Goal: Task Accomplishment & Management: Manage account settings

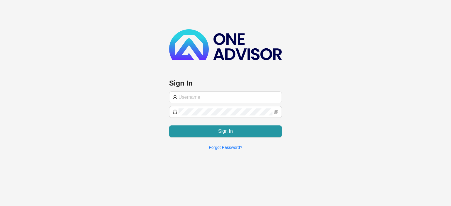
type input "[EMAIL_ADDRESS][DOMAIN_NAME]"
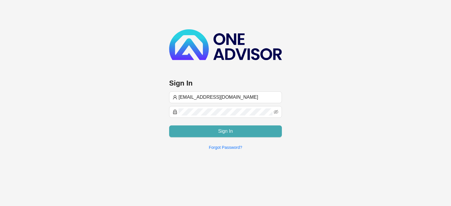
click at [199, 134] on button "Sign In" at bounding box center [225, 132] width 113 height 12
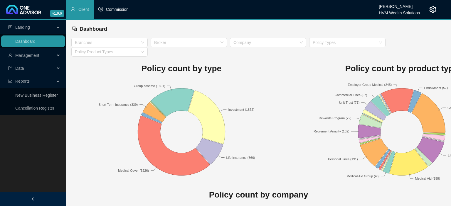
click at [112, 10] on span "Commission" at bounding box center [117, 9] width 23 height 5
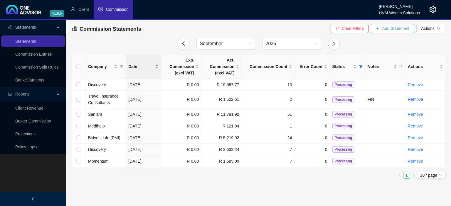
click at [382, 31] on button "Add Statement" at bounding box center [392, 28] width 43 height 9
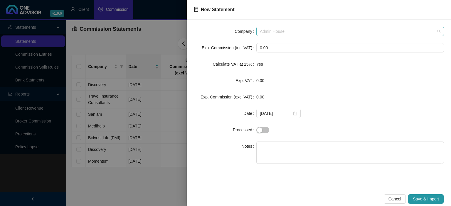
click at [294, 32] on span "Admin House" at bounding box center [350, 31] width 180 height 9
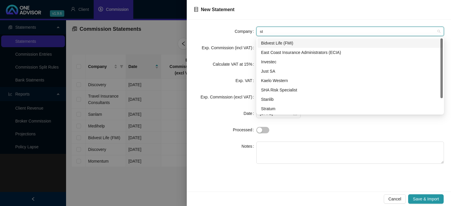
type input "sta"
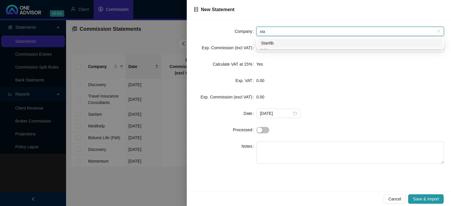
click at [269, 41] on div "Stanlib" at bounding box center [350, 43] width 178 height 6
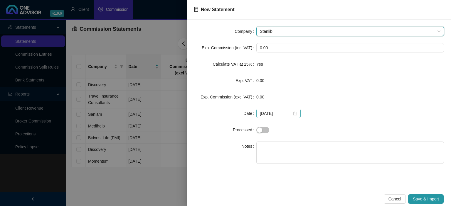
click at [292, 112] on div "[DATE]" at bounding box center [278, 113] width 37 height 6
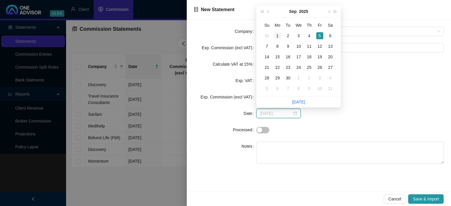
type input "[DATE]"
click at [279, 37] on div "1" at bounding box center [277, 35] width 7 height 7
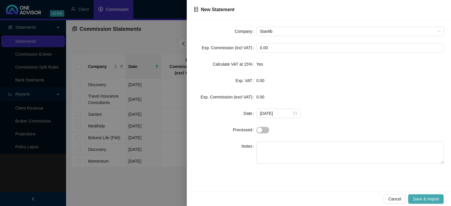
click at [428, 200] on span "Save & Import" at bounding box center [426, 199] width 26 height 6
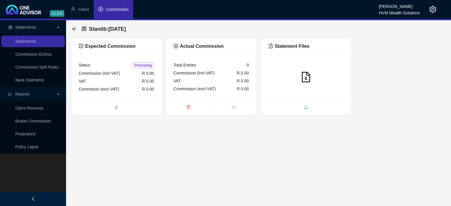
click at [286, 111] on span "upload" at bounding box center [305, 108] width 89 height 6
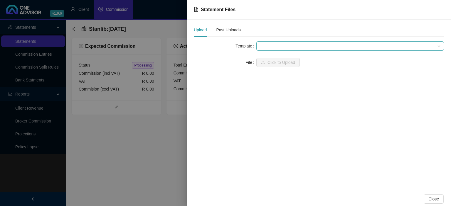
click at [276, 48] on span at bounding box center [350, 46] width 180 height 9
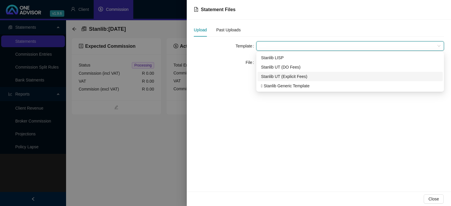
click at [268, 75] on div "Stanlib UT (Explicit Fees)" at bounding box center [350, 76] width 178 height 6
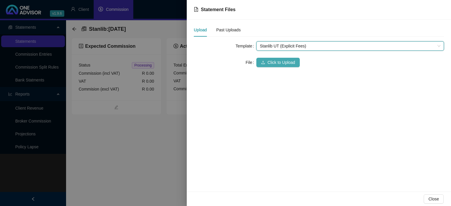
click at [265, 63] on button "Click to Upload" at bounding box center [277, 62] width 43 height 9
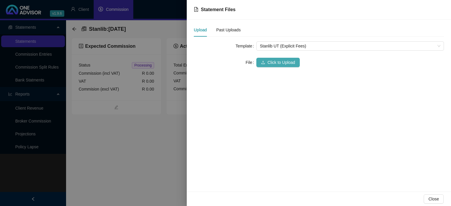
click at [269, 64] on span "Click to Upload" at bounding box center [281, 62] width 28 height 6
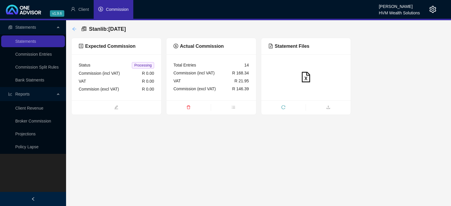
click at [76, 28] on icon "arrow-left" at bounding box center [74, 29] width 5 height 5
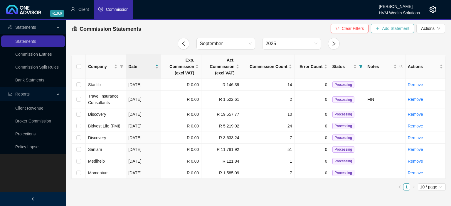
click at [391, 29] on span "Add Statement" at bounding box center [395, 28] width 27 height 6
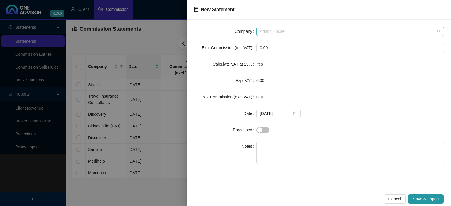
click at [276, 31] on span "Admin House" at bounding box center [350, 31] width 180 height 9
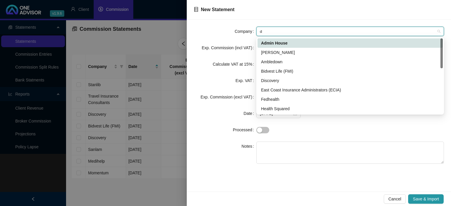
type input "di"
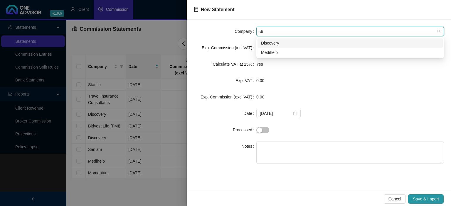
click at [271, 45] on div "Discovery" at bounding box center [350, 43] width 178 height 6
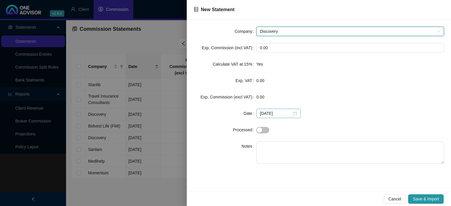
click at [293, 114] on div "[DATE]" at bounding box center [278, 113] width 37 height 6
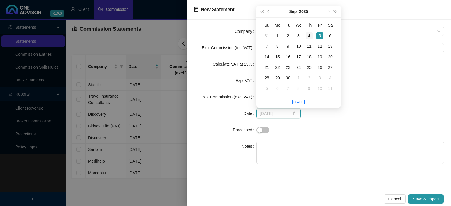
type input "[DATE]"
click at [309, 35] on div "4" at bounding box center [308, 35] width 7 height 7
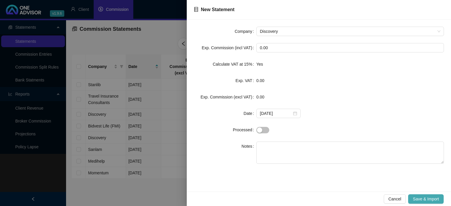
click at [420, 200] on span "Save & Import" at bounding box center [426, 199] width 26 height 6
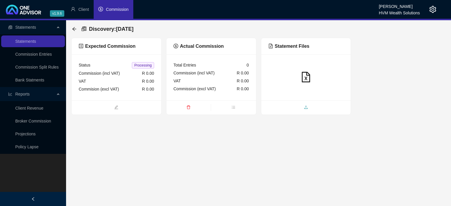
click at [294, 107] on span "upload" at bounding box center [305, 108] width 89 height 6
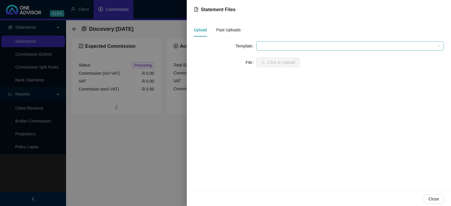
click at [270, 50] on span at bounding box center [350, 46] width 180 height 9
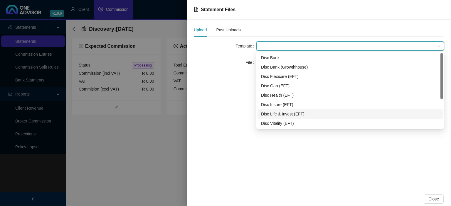
click at [280, 118] on div "Disc Life & Invest (EFT)" at bounding box center [349, 113] width 185 height 9
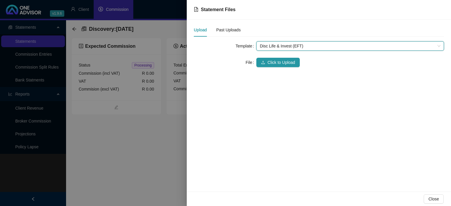
click at [271, 69] on div "Template Disc Life & Invest (EFT) Disc Life & Invest (EFT) File Click to Upload" at bounding box center [319, 57] width 250 height 33
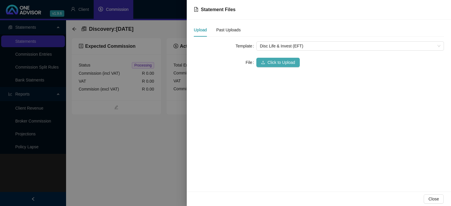
click at [270, 64] on span "Click to Upload" at bounding box center [281, 62] width 28 height 6
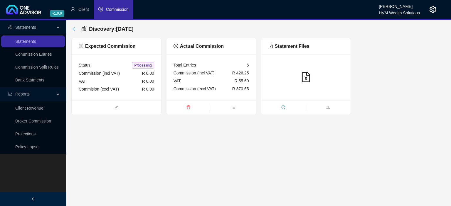
click at [75, 29] on icon "arrow-left" at bounding box center [74, 29] width 5 height 5
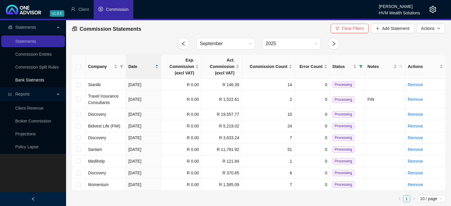
click at [39, 82] on link "Bank Statments" at bounding box center [29, 80] width 29 height 5
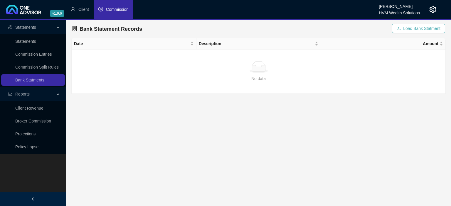
click at [411, 29] on span "Load Bank Statment" at bounding box center [421, 28] width 37 height 6
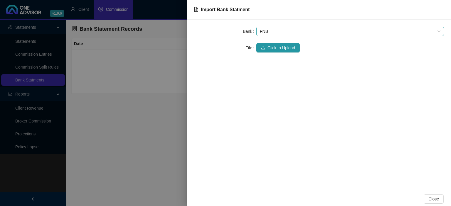
click at [269, 30] on span "FNB" at bounding box center [350, 31] width 180 height 9
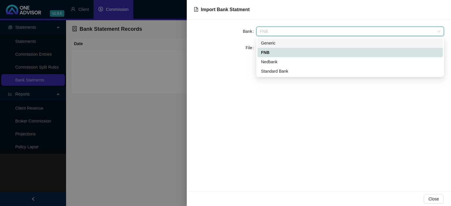
click at [269, 43] on div "Generic" at bounding box center [350, 43] width 178 height 6
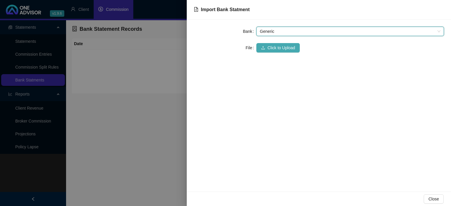
click at [268, 49] on span "Click to Upload" at bounding box center [281, 48] width 28 height 6
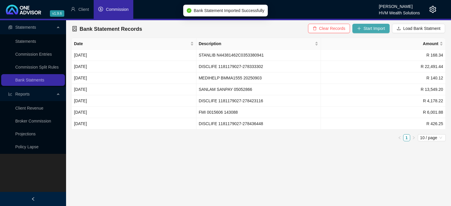
click at [373, 30] on span "Start Import" at bounding box center [373, 28] width 21 height 6
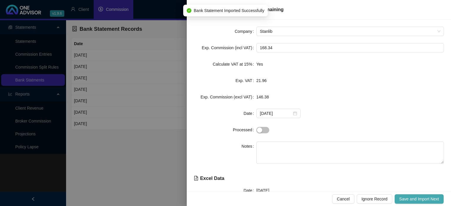
click at [404, 199] on span "Save and Import Next" at bounding box center [419, 199] width 40 height 6
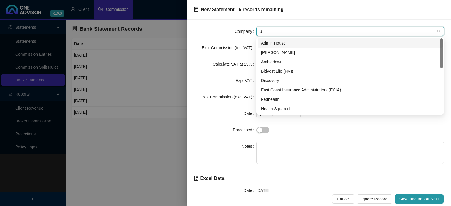
type input "di"
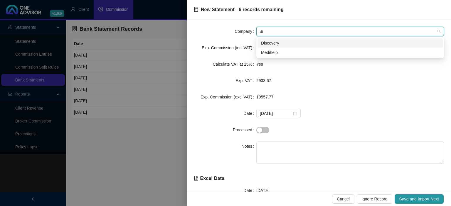
click at [270, 44] on div "Discovery" at bounding box center [350, 43] width 178 height 6
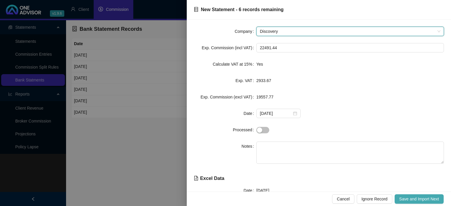
click at [406, 198] on span "Save and Import Next" at bounding box center [419, 199] width 40 height 6
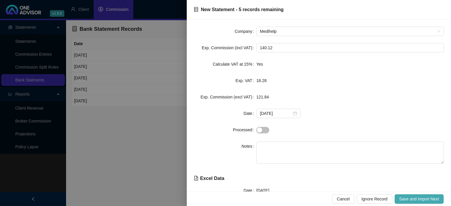
click at [396, 200] on button "Save and Import Next" at bounding box center [418, 199] width 49 height 9
click at [402, 200] on span "Save and Import Next" at bounding box center [419, 199] width 40 height 6
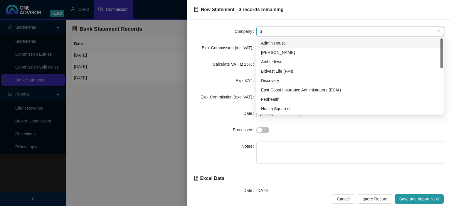
type input "di"
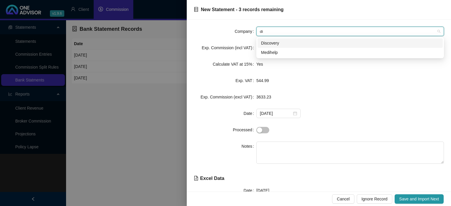
click at [276, 41] on div "Discovery" at bounding box center [350, 43] width 178 height 6
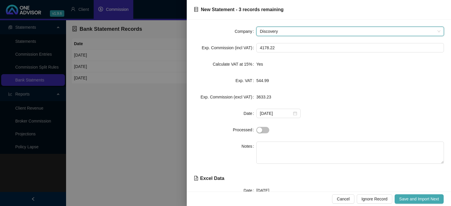
click at [405, 196] on span "Save and Import Next" at bounding box center [419, 199] width 40 height 6
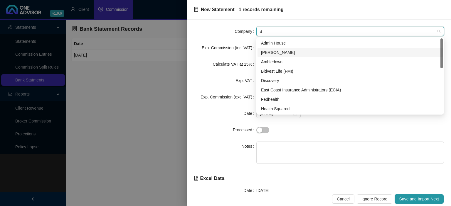
type input "di"
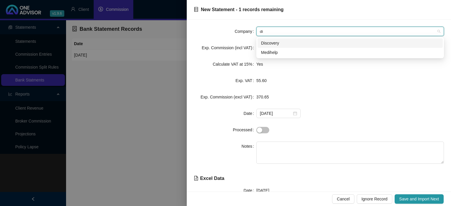
click at [271, 47] on div "Discovery" at bounding box center [349, 42] width 185 height 9
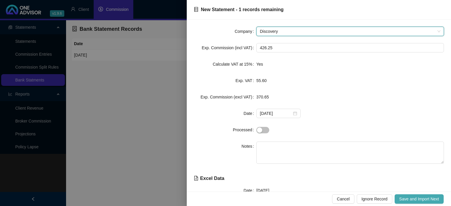
click at [402, 198] on span "Save and Import Next" at bounding box center [419, 199] width 40 height 6
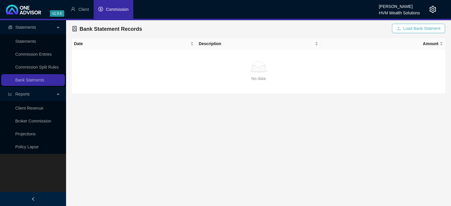
click at [400, 30] on icon "upload" at bounding box center [398, 28] width 4 height 4
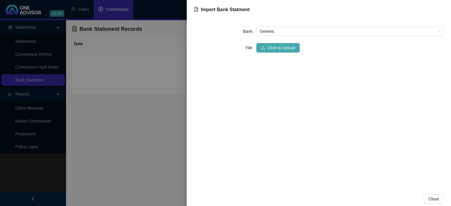
click at [285, 48] on span "Click to Upload" at bounding box center [281, 48] width 28 height 6
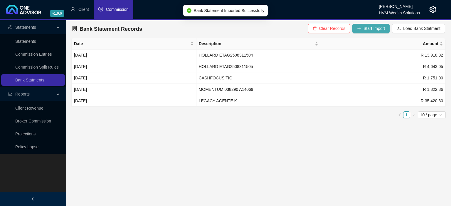
click at [361, 26] on button "Start Import" at bounding box center [370, 28] width 37 height 9
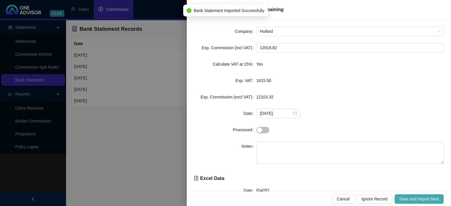
click at [404, 199] on span "Save and Import Next" at bounding box center [419, 199] width 40 height 6
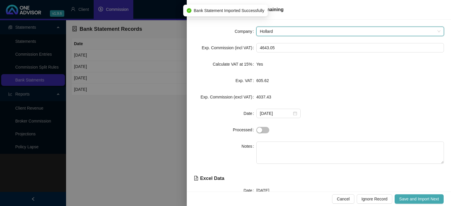
click at [403, 199] on span "Save and Import Next" at bounding box center [419, 199] width 40 height 6
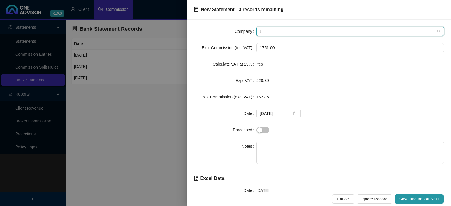
scroll to position [122, 0]
type input "tr"
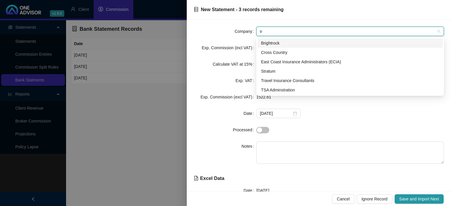
scroll to position [0, 0]
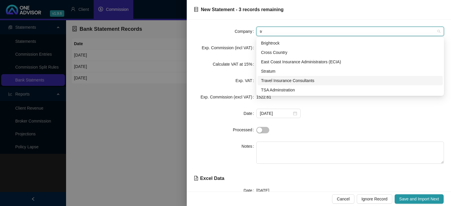
click at [290, 79] on div "Travel Insurance Consultants" at bounding box center [350, 80] width 178 height 6
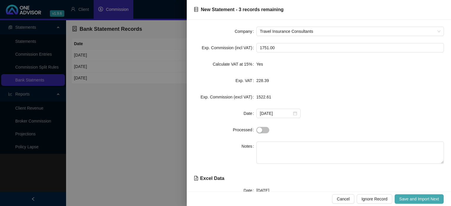
click at [410, 198] on span "Save and Import Next" at bounding box center [419, 199] width 40 height 6
click at [409, 199] on span "Save and Import Next" at bounding box center [419, 199] width 40 height 6
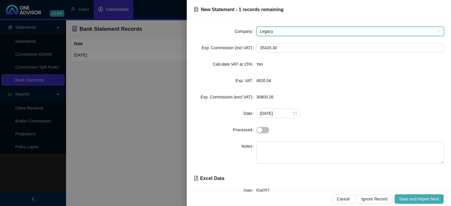
click at [398, 198] on button "Save and Import Next" at bounding box center [418, 199] width 49 height 9
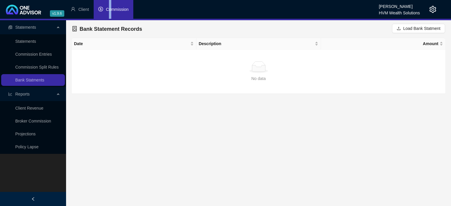
click at [110, 12] on li "Commission" at bounding box center [114, 9] width 40 height 19
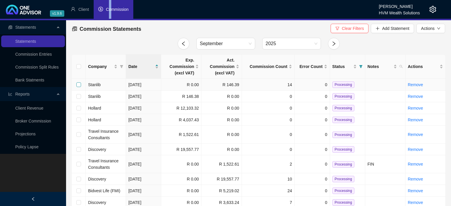
click at [77, 85] on input "checkbox" at bounding box center [78, 84] width 5 height 5
checkbox input "true"
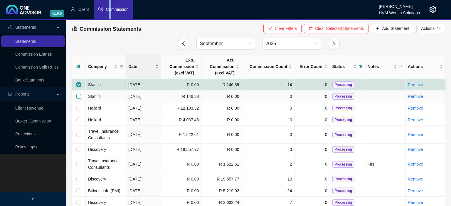
click at [77, 96] on input "checkbox" at bounding box center [78, 96] width 5 height 5
checkbox input "true"
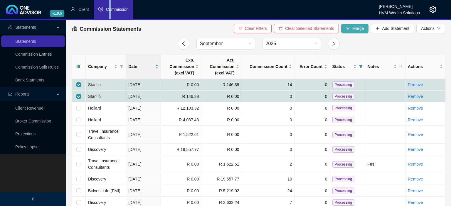
click at [352, 30] on button "Merge" at bounding box center [355, 28] width 28 height 9
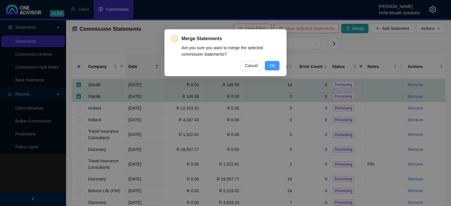
click at [273, 65] on span "Ok" at bounding box center [271, 65] width 5 height 6
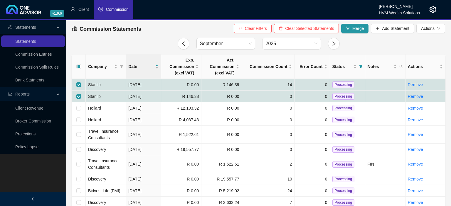
checkbox input "false"
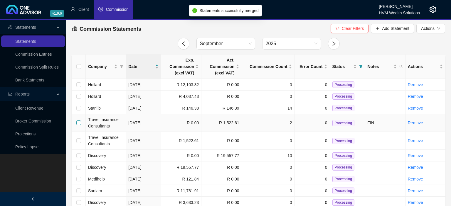
click at [80, 123] on input "checkbox" at bounding box center [78, 123] width 5 height 5
checkbox input "true"
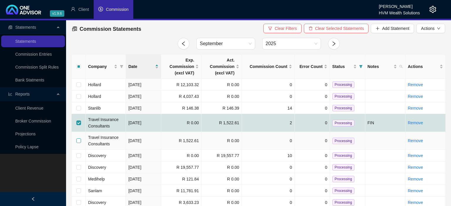
click at [79, 140] on input "checkbox" at bounding box center [78, 140] width 5 height 5
checkbox input "true"
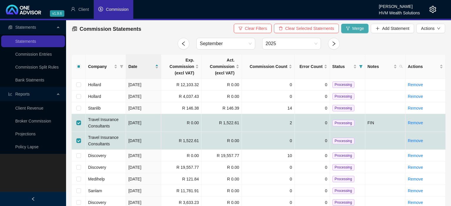
click at [355, 27] on span "Merge" at bounding box center [358, 28] width 12 height 6
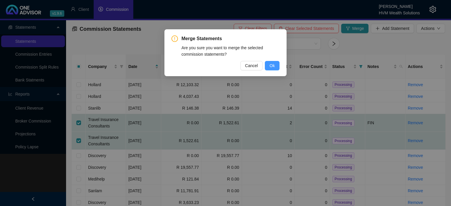
click at [274, 63] on span "Ok" at bounding box center [271, 65] width 5 height 6
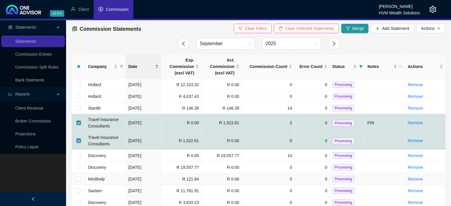
checkbox input "false"
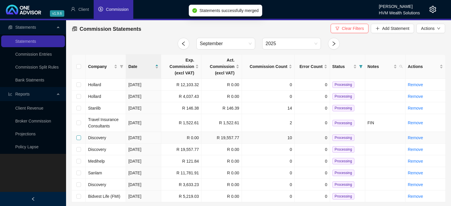
click at [78, 138] on input "checkbox" at bounding box center [78, 138] width 5 height 5
checkbox input "true"
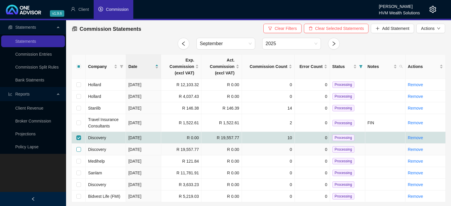
click at [79, 149] on input "checkbox" at bounding box center [78, 149] width 5 height 5
checkbox input "true"
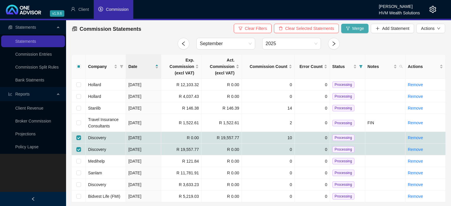
click at [357, 28] on span "Merge" at bounding box center [358, 28] width 12 height 6
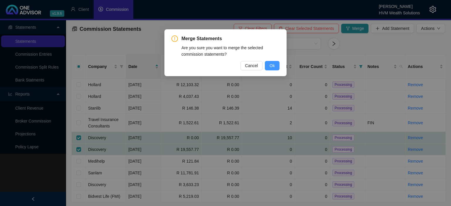
click at [274, 64] on span "Ok" at bounding box center [271, 65] width 5 height 6
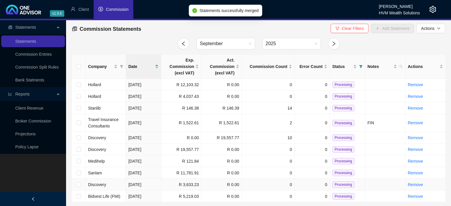
checkbox input "false"
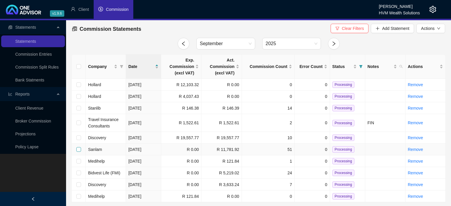
click at [78, 150] on input "checkbox" at bounding box center [78, 149] width 5 height 5
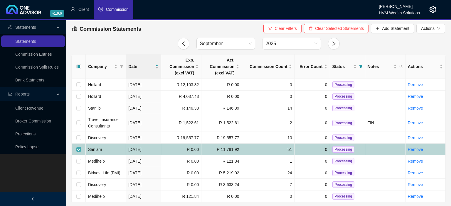
click at [78, 150] on input "checkbox" at bounding box center [78, 149] width 5 height 5
checkbox input "false"
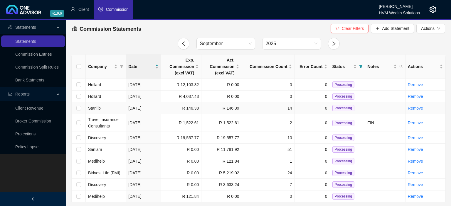
click at [341, 107] on span "Processing" at bounding box center [343, 108] width 22 height 6
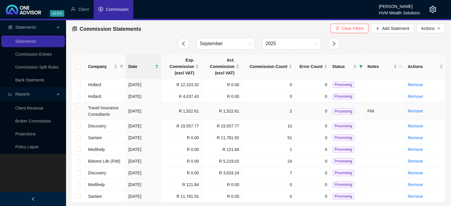
click at [336, 112] on span "Processing" at bounding box center [343, 111] width 22 height 6
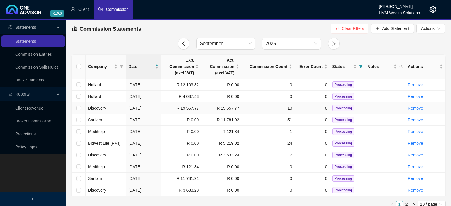
click at [337, 107] on span "Processing" at bounding box center [343, 108] width 22 height 6
click at [77, 166] on input "checkbox" at bounding box center [78, 167] width 5 height 5
checkbox input "true"
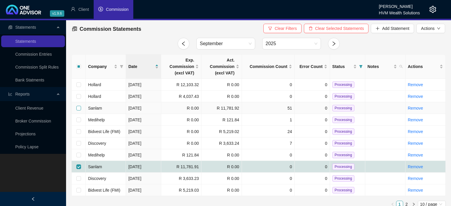
click at [77, 110] on input "checkbox" at bounding box center [78, 108] width 5 height 5
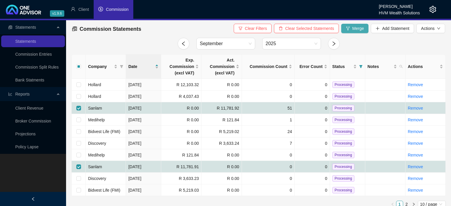
click at [349, 29] on icon "fork" at bounding box center [348, 28] width 4 height 4
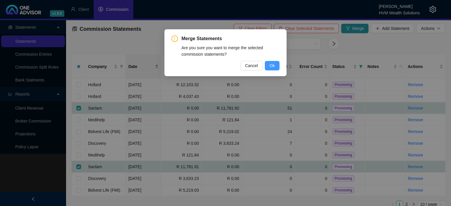
click at [275, 66] on span "Ok" at bounding box center [271, 65] width 5 height 6
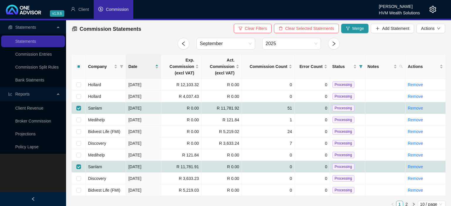
checkbox input "false"
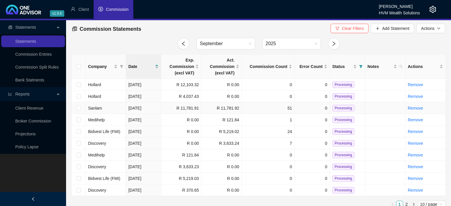
click at [339, 107] on span "Processing" at bounding box center [343, 108] width 22 height 6
click at [80, 107] on input "checkbox" at bounding box center [78, 108] width 5 height 5
checkbox input "true"
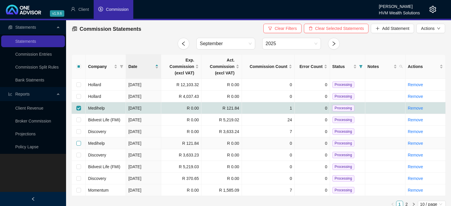
click at [79, 142] on input "checkbox" at bounding box center [78, 143] width 5 height 5
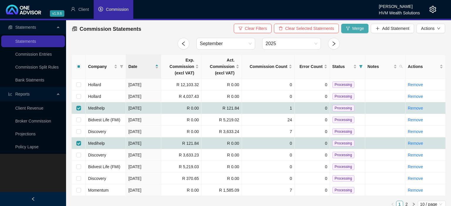
click at [347, 29] on icon "fork" at bounding box center [348, 28] width 4 height 4
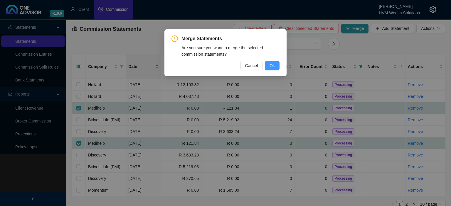
click at [273, 65] on span "Ok" at bounding box center [271, 65] width 5 height 6
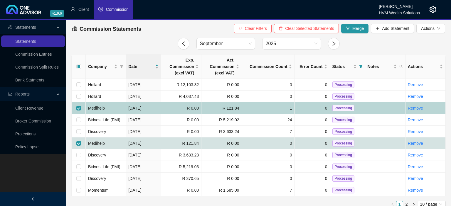
checkbox input "false"
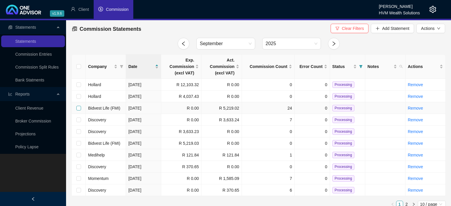
click at [79, 108] on input "checkbox" at bounding box center [78, 108] width 5 height 5
checkbox input "true"
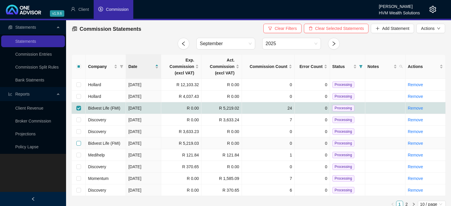
click at [79, 143] on input "checkbox" at bounding box center [78, 143] width 5 height 5
checkbox input "true"
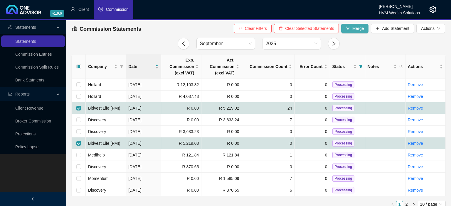
click at [352, 31] on span "Merge" at bounding box center [358, 28] width 12 height 6
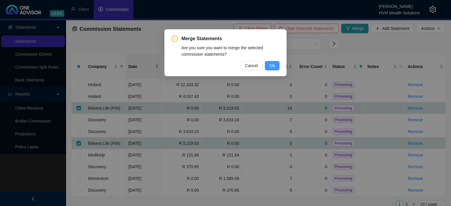
click at [270, 66] on span "Ok" at bounding box center [271, 65] width 5 height 6
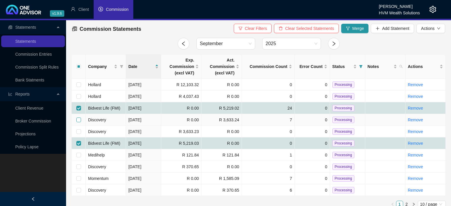
checkbox input "false"
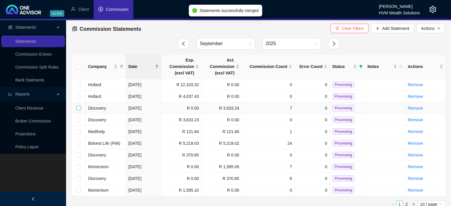
click at [79, 109] on input "checkbox" at bounding box center [78, 108] width 5 height 5
checkbox input "true"
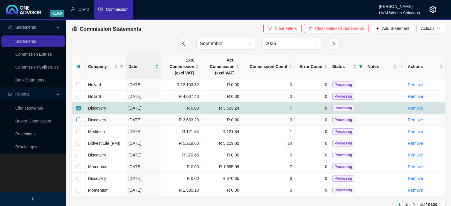
click at [77, 121] on input "checkbox" at bounding box center [78, 120] width 5 height 5
checkbox input "true"
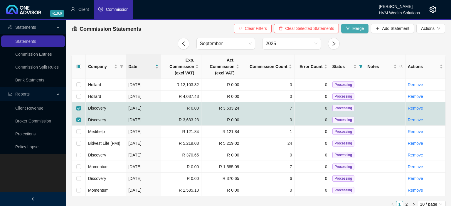
click at [346, 26] on button "Merge" at bounding box center [355, 28] width 28 height 9
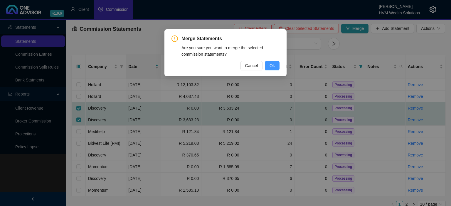
click at [271, 65] on span "Ok" at bounding box center [271, 65] width 5 height 6
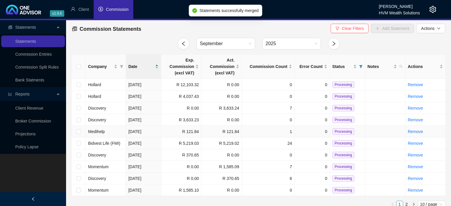
checkbox input "false"
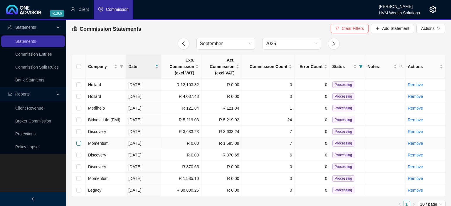
click at [79, 144] on input "checkbox" at bounding box center [78, 143] width 5 height 5
checkbox input "true"
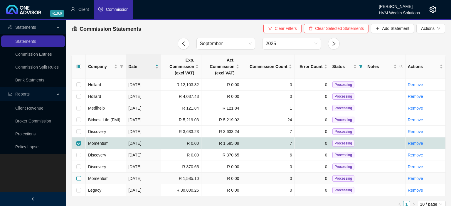
click at [78, 180] on input "checkbox" at bounding box center [78, 178] width 5 height 5
checkbox input "true"
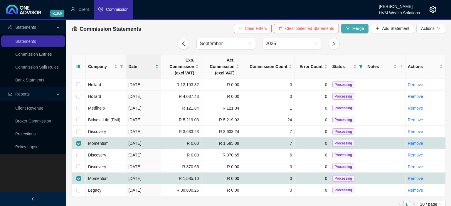
click at [349, 28] on icon "fork" at bounding box center [348, 28] width 4 height 4
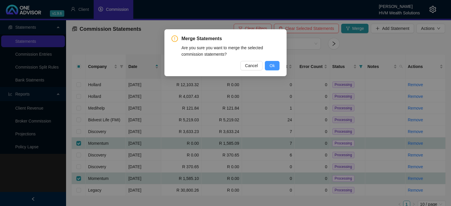
click at [272, 64] on span "Ok" at bounding box center [271, 65] width 5 height 6
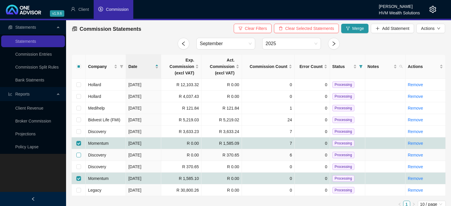
checkbox input "false"
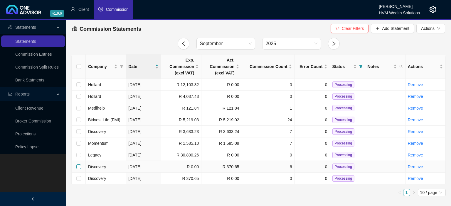
click at [79, 166] on input "checkbox" at bounding box center [78, 167] width 5 height 5
checkbox input "true"
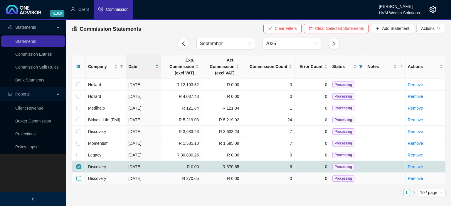
click at [80, 178] on input "checkbox" at bounding box center [78, 178] width 5 height 5
checkbox input "true"
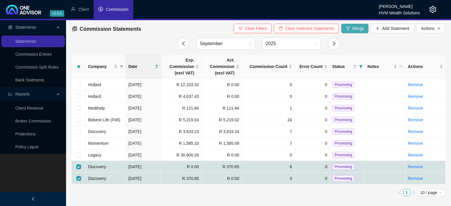
click at [362, 30] on span "Merge" at bounding box center [358, 28] width 12 height 6
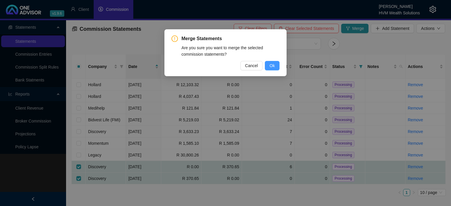
click at [273, 65] on span "Ok" at bounding box center [271, 65] width 5 height 6
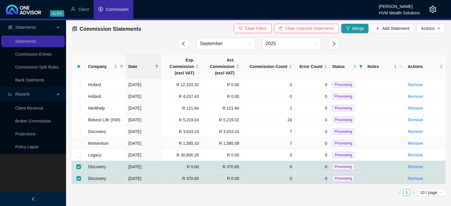
checkbox input "false"
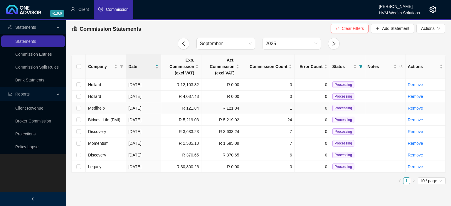
click at [343, 109] on span "Processing" at bounding box center [343, 108] width 22 height 6
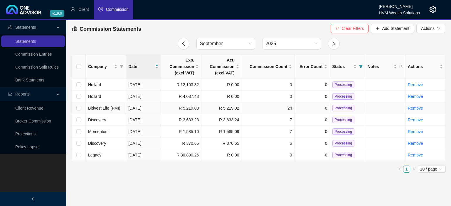
click at [347, 109] on span "Processing" at bounding box center [343, 108] width 22 height 6
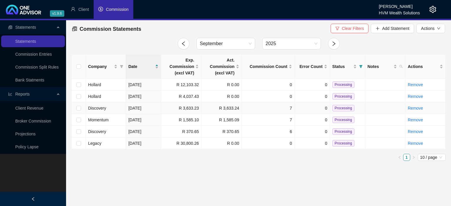
click at [336, 107] on span "Processing" at bounding box center [343, 108] width 22 height 6
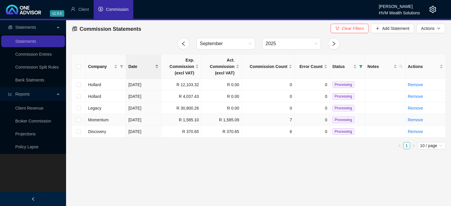
click at [338, 121] on span "Processing" at bounding box center [343, 120] width 22 height 6
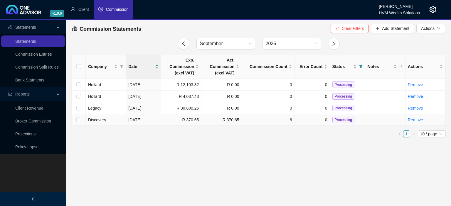
click at [340, 119] on span "Processing" at bounding box center [343, 120] width 22 height 6
click at [433, 11] on icon "setting" at bounding box center [432, 9] width 7 height 7
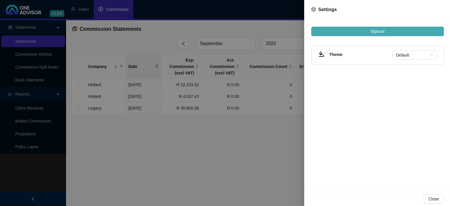
click at [381, 29] on span "Signout" at bounding box center [377, 31] width 14 height 6
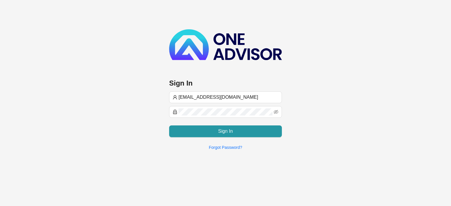
type input "[EMAIL_ADDRESS][DOMAIN_NAME]"
